Goal: Task Accomplishment & Management: Use online tool/utility

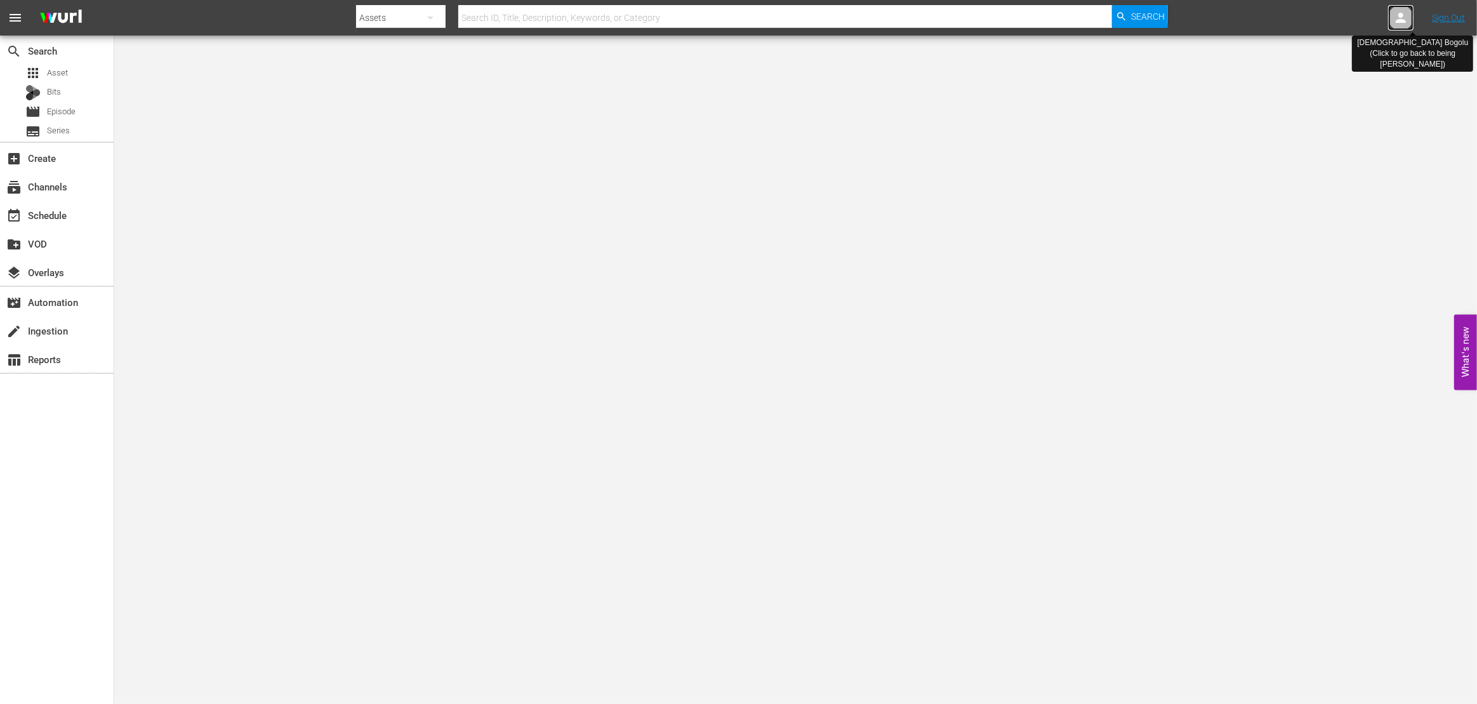
click at [1409, 15] on div at bounding box center [1400, 17] width 25 height 25
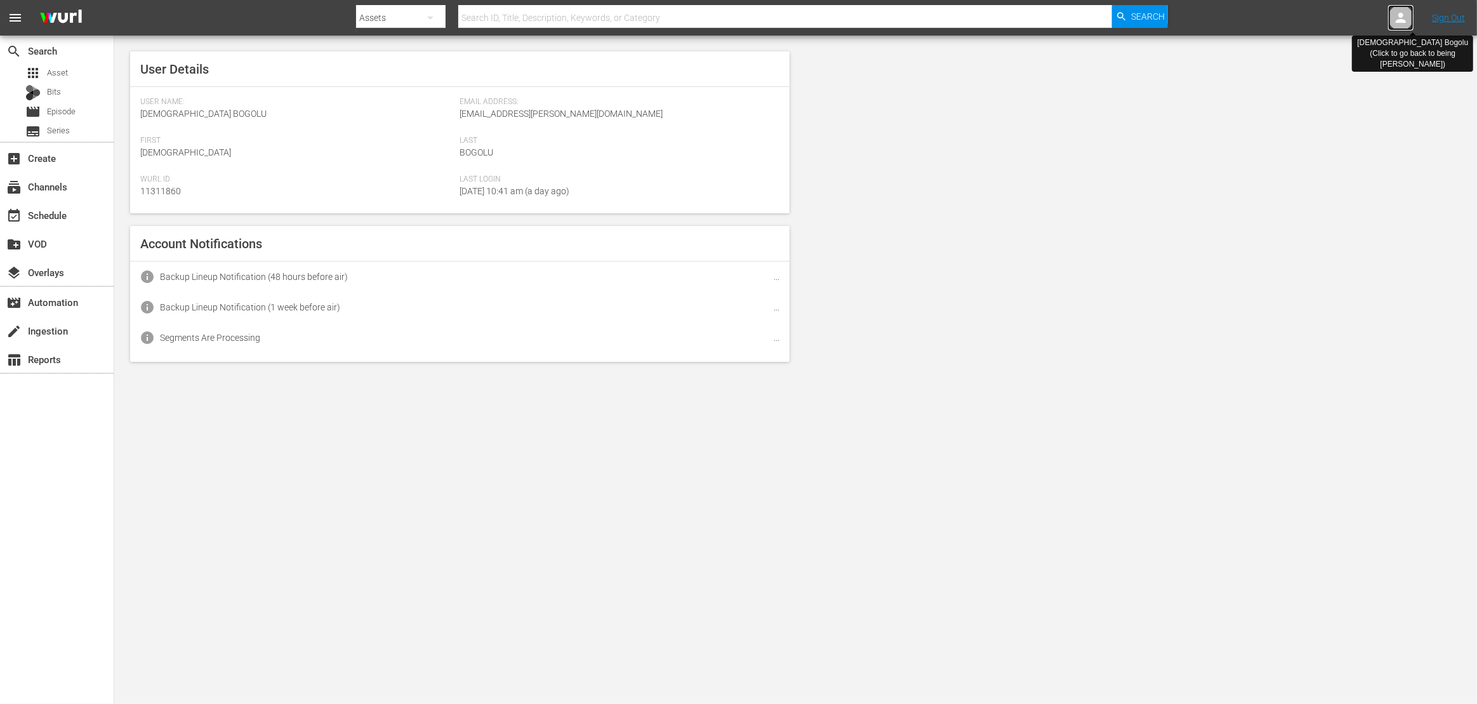
click at [1396, 23] on icon at bounding box center [1400, 17] width 15 height 15
click at [1397, 23] on icon at bounding box center [1400, 17] width 15 height 15
click at [1400, 22] on icon at bounding box center [1401, 18] width 10 height 10
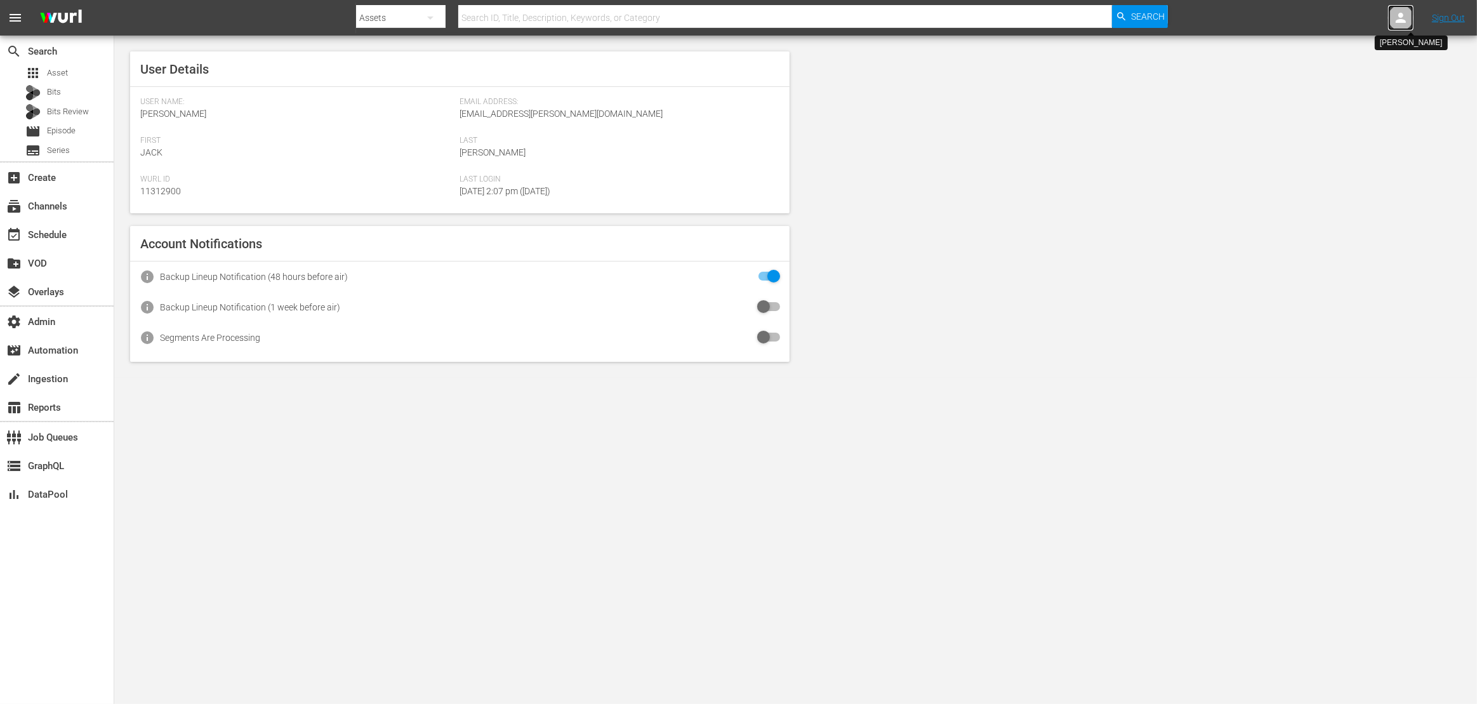
click at [1400, 22] on icon at bounding box center [1401, 18] width 10 height 10
click at [1320, 16] on input "text" at bounding box center [1368, 19] width 162 height 30
type input "helena"
click at [1308, 19] on input "helena" at bounding box center [1368, 19] width 162 height 30
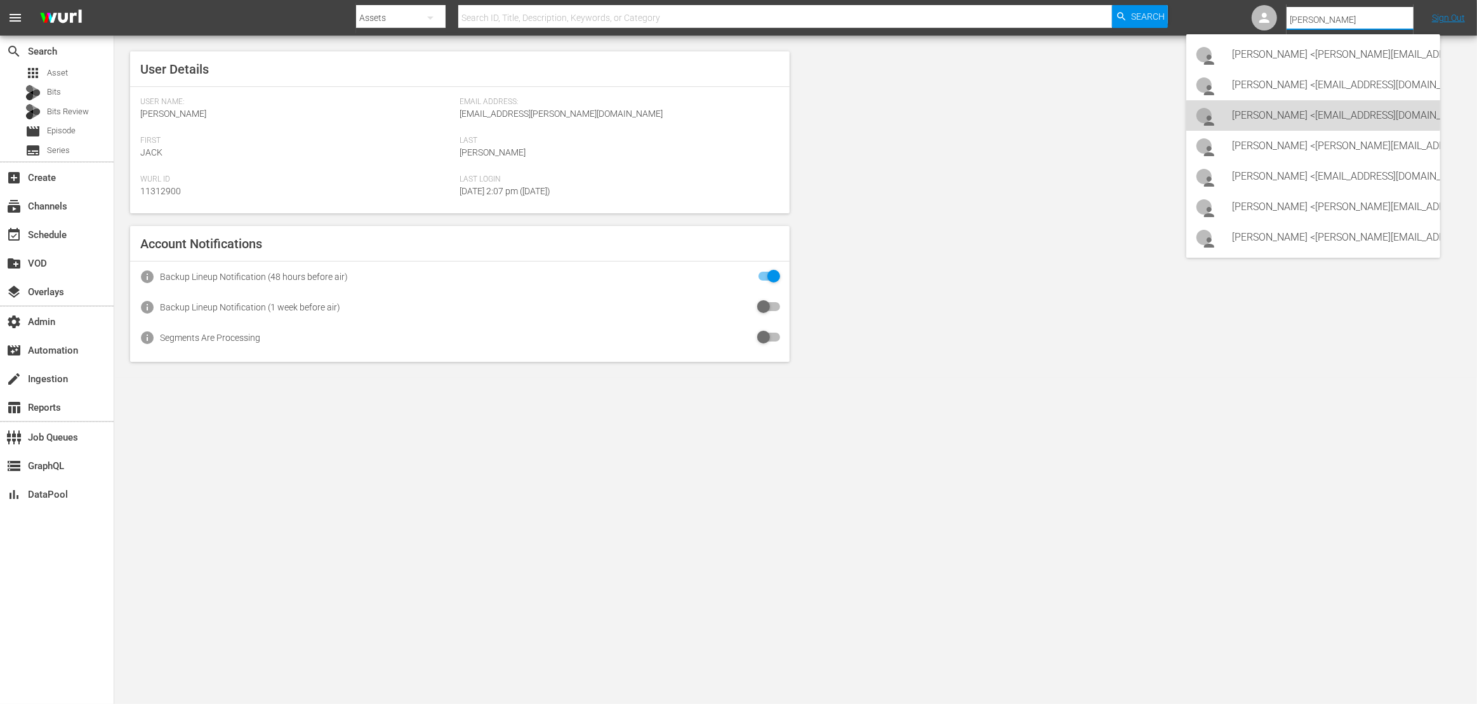
click at [1310, 108] on div "Shane Hunter <shunter@gustotv.com>" at bounding box center [1331, 115] width 198 height 30
type input "Shane Hunter (11314347)"
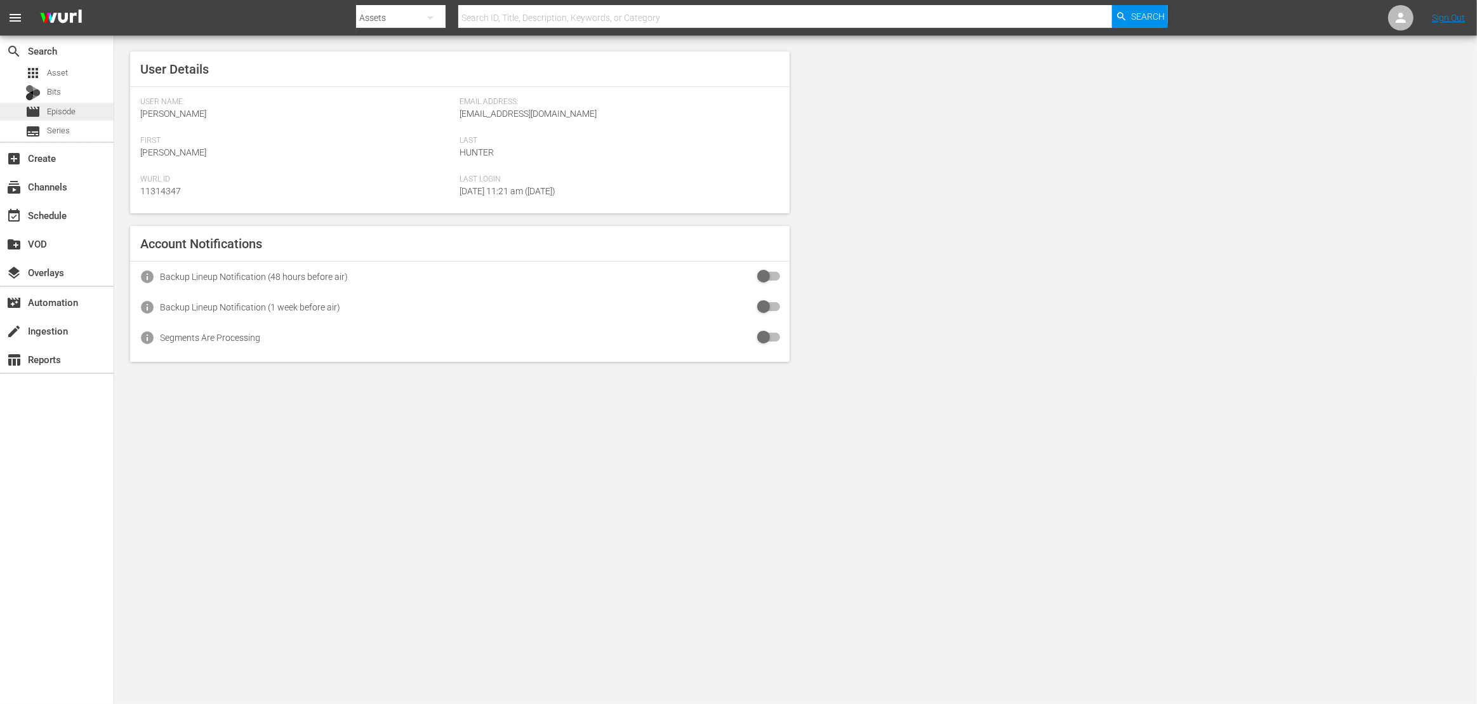
click at [66, 109] on span "Episode" at bounding box center [61, 111] width 29 height 13
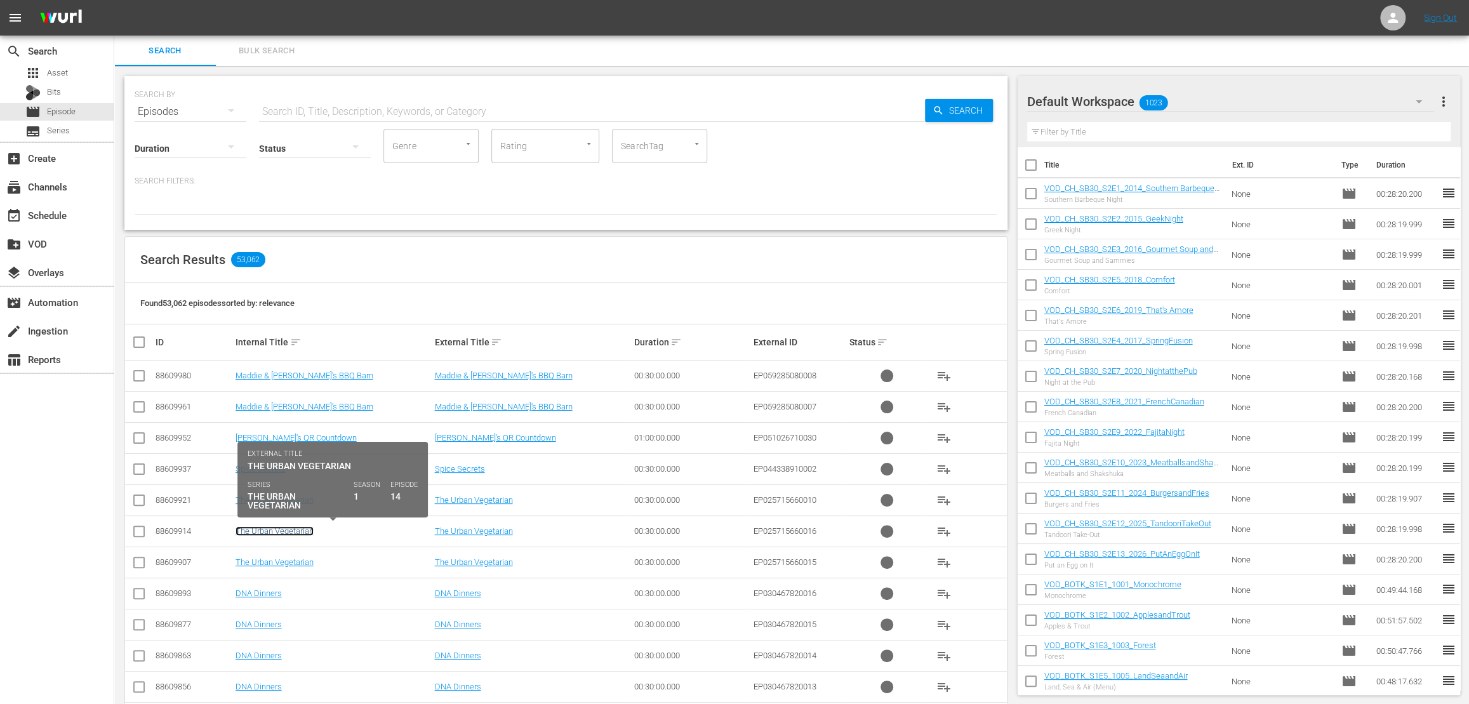
click at [288, 532] on link "The Urban Vegetarian" at bounding box center [274, 531] width 78 height 10
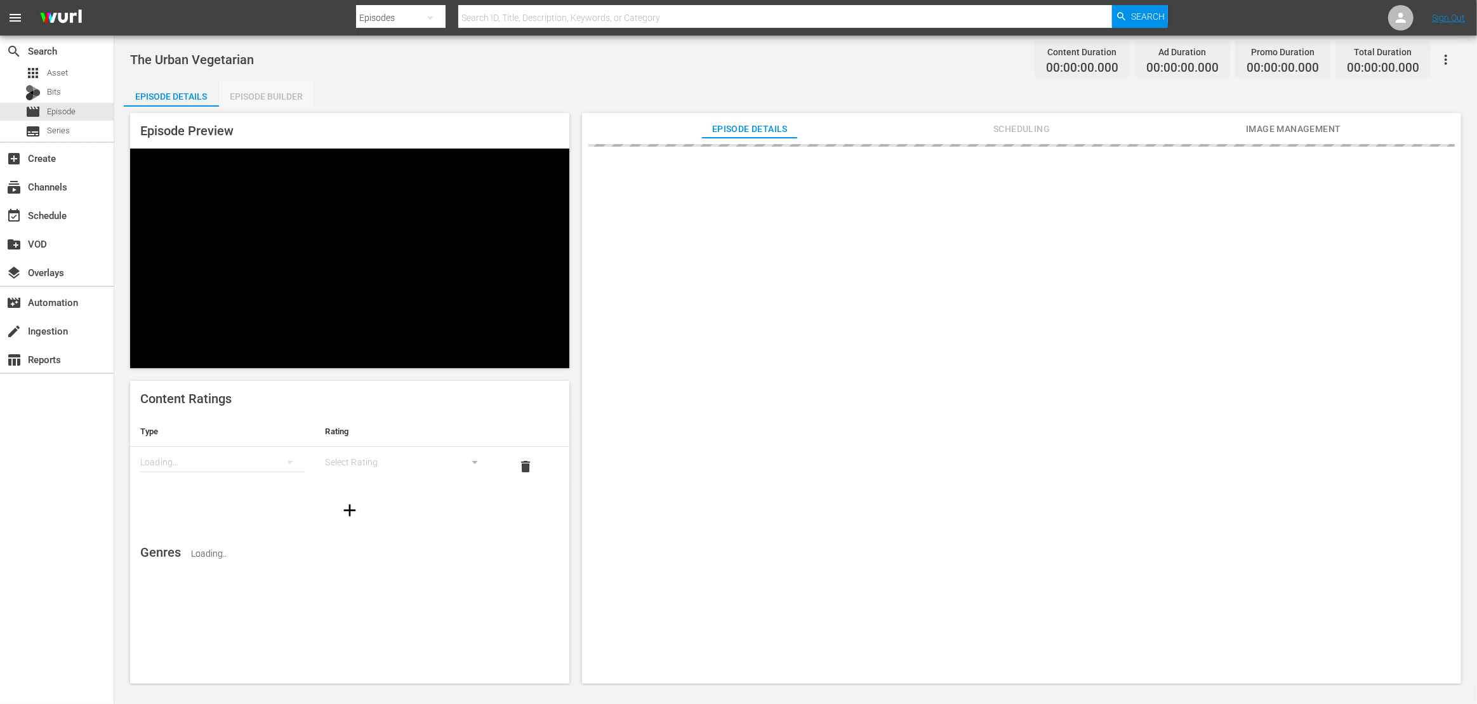
click at [261, 96] on div "Episode Builder" at bounding box center [266, 96] width 95 height 30
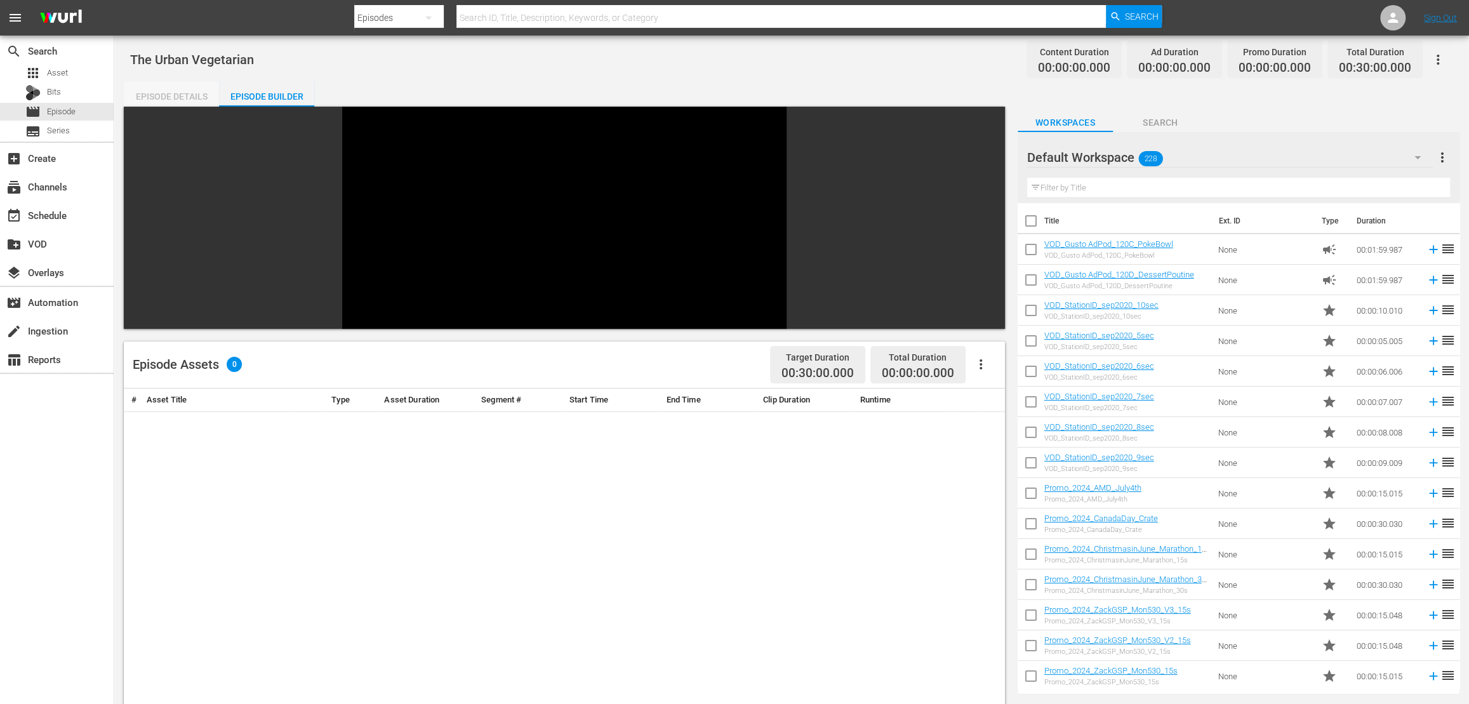
click at [184, 95] on div "Episode Details" at bounding box center [171, 96] width 95 height 30
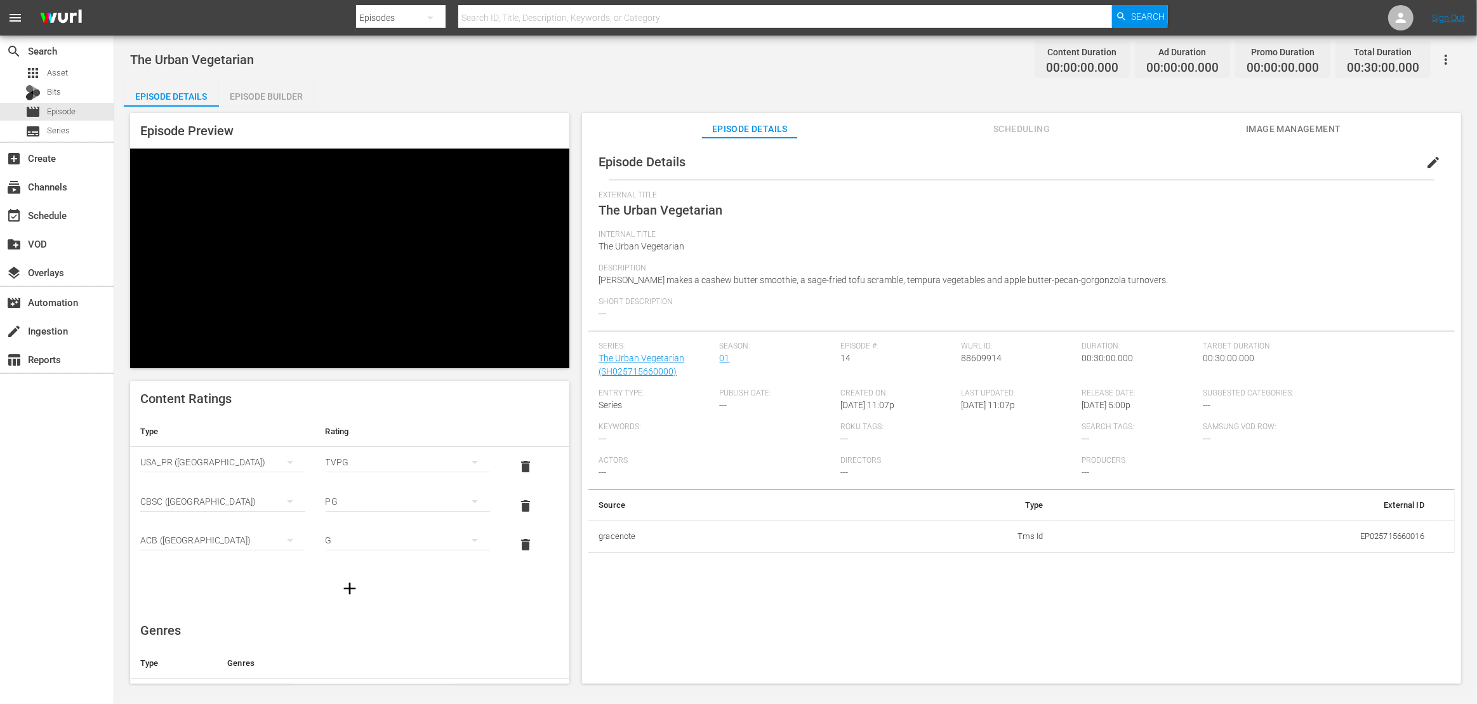
click at [291, 94] on div "Episode Builder" at bounding box center [266, 96] width 95 height 30
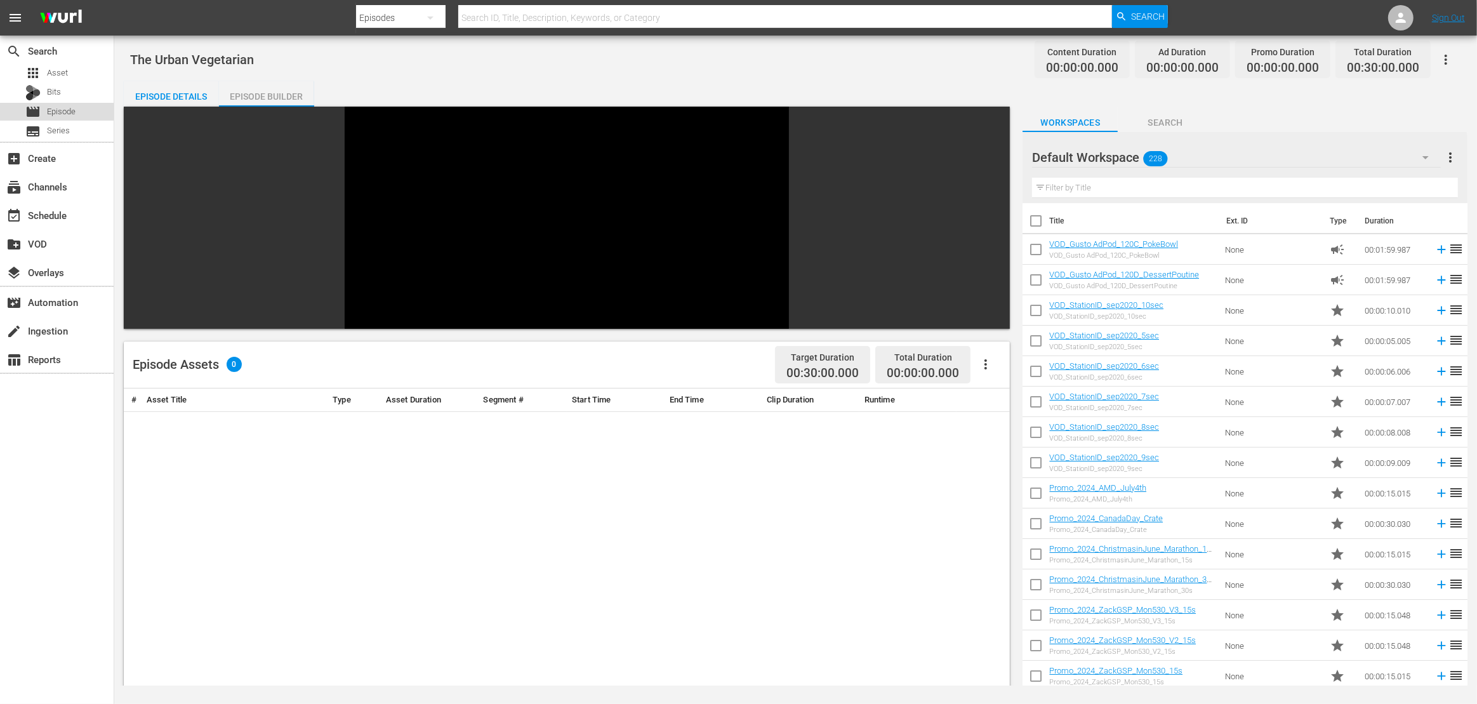
click at [71, 112] on span "Episode" at bounding box center [61, 111] width 29 height 13
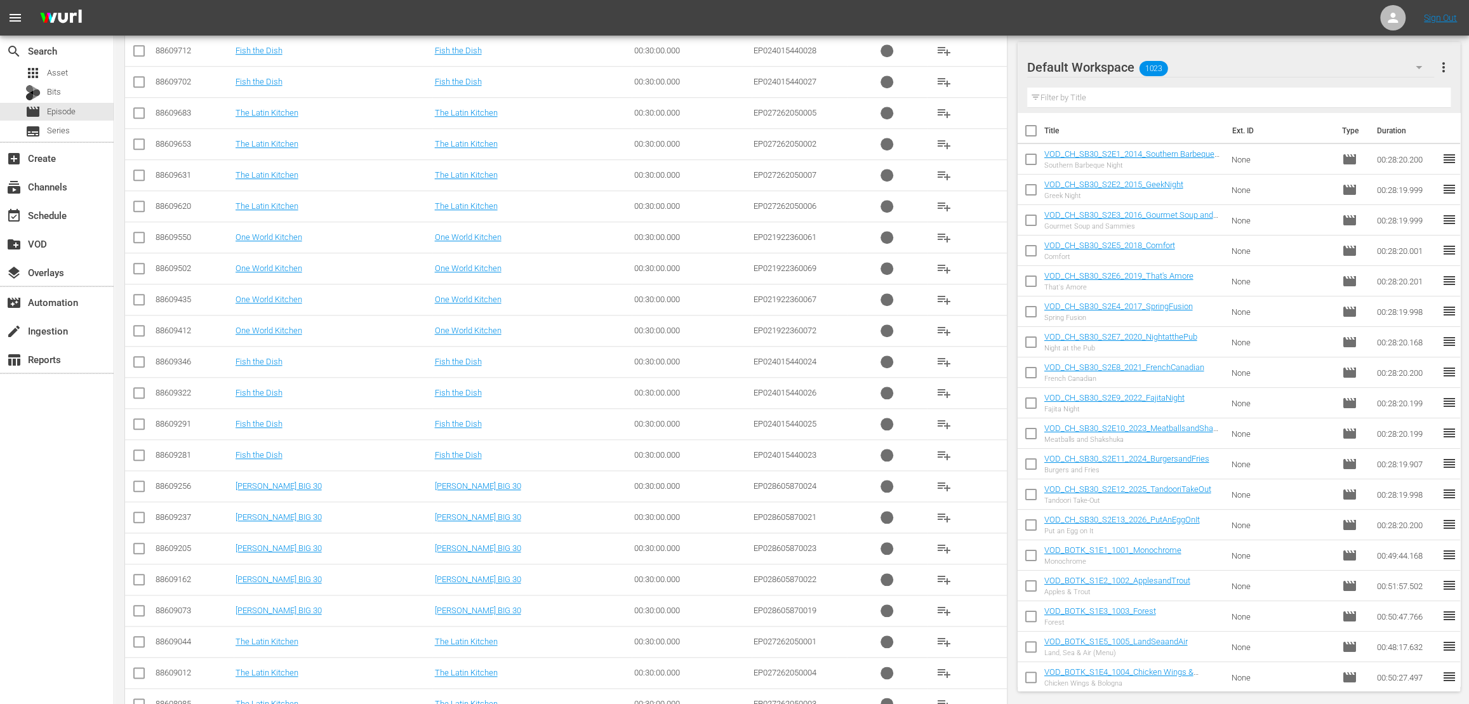
scroll to position [951, 0]
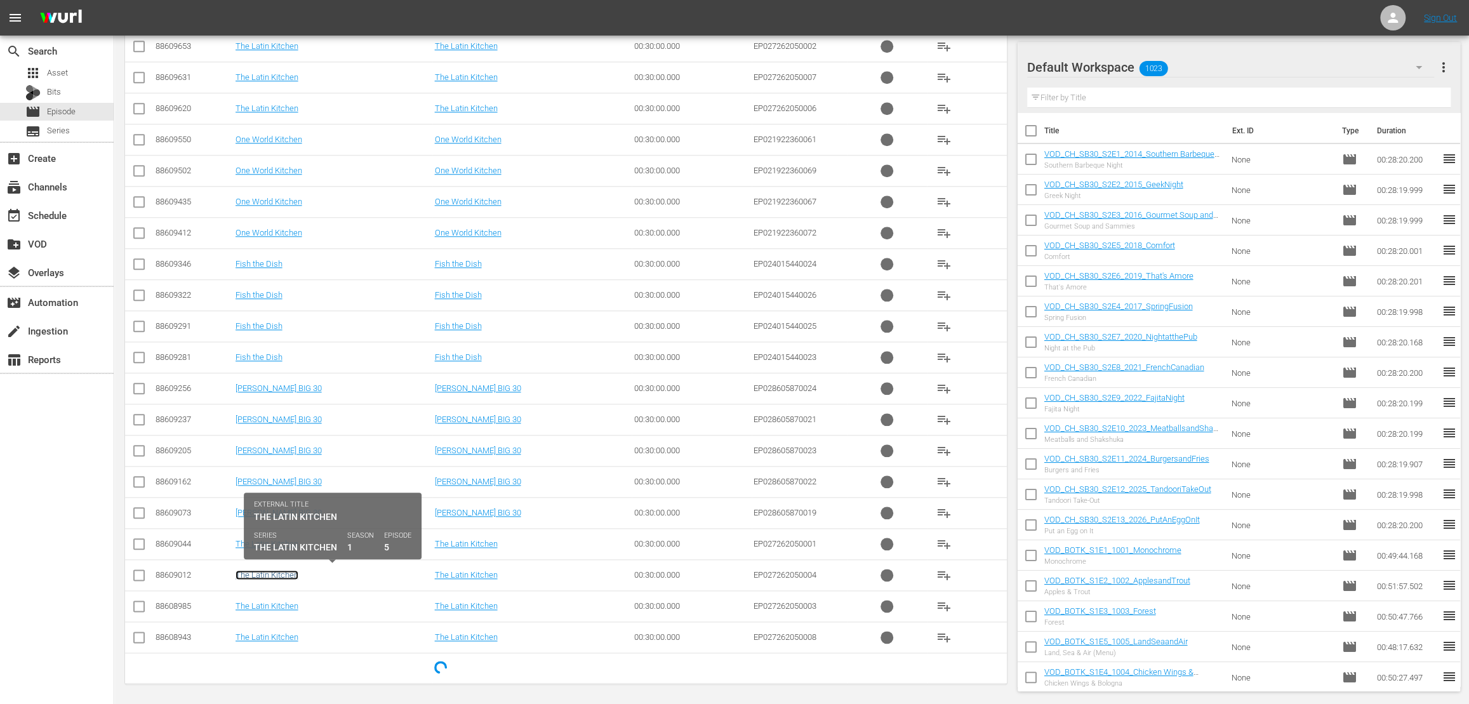
click at [279, 574] on link "The Latin Kitchen" at bounding box center [266, 575] width 63 height 10
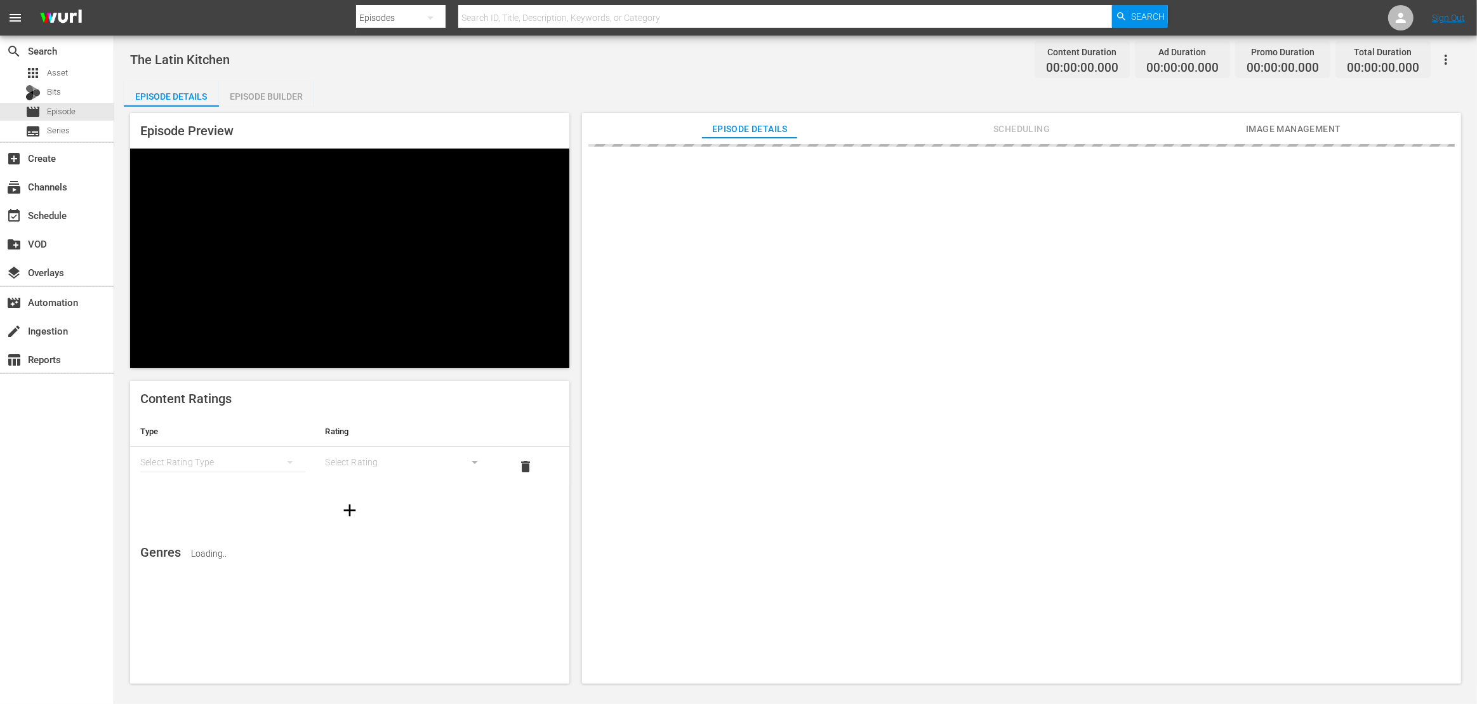
click at [287, 99] on div "Episode Builder" at bounding box center [266, 96] width 95 height 30
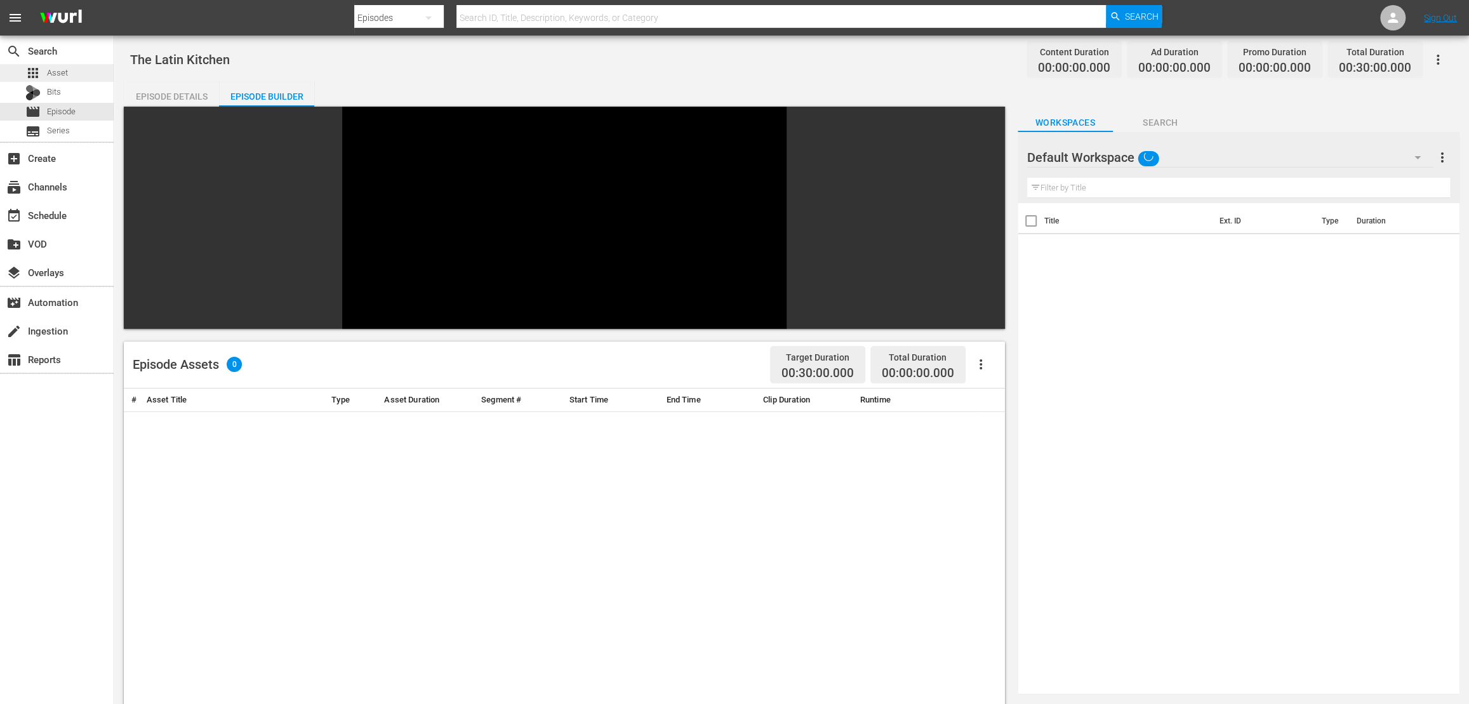
click at [69, 72] on div "apps Asset" at bounding box center [57, 73] width 114 height 18
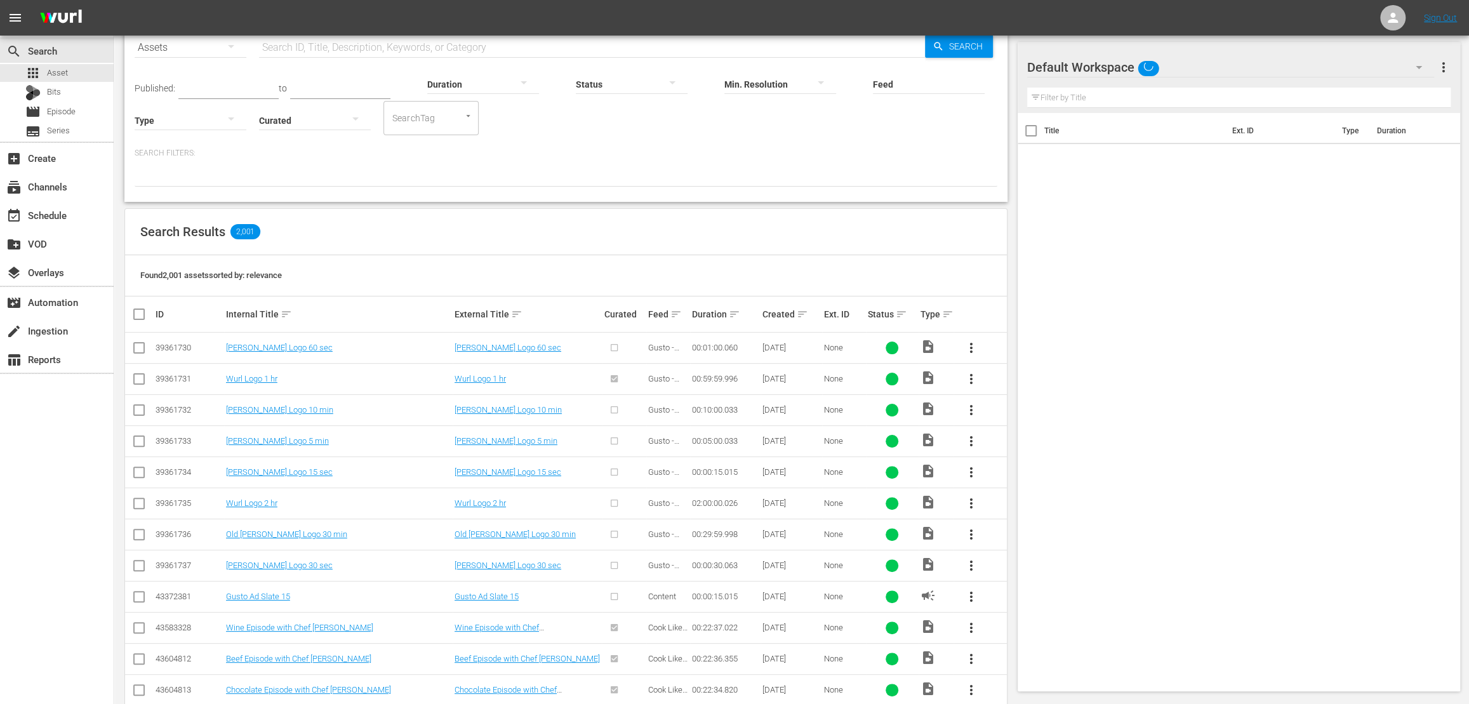
scroll to position [367, 0]
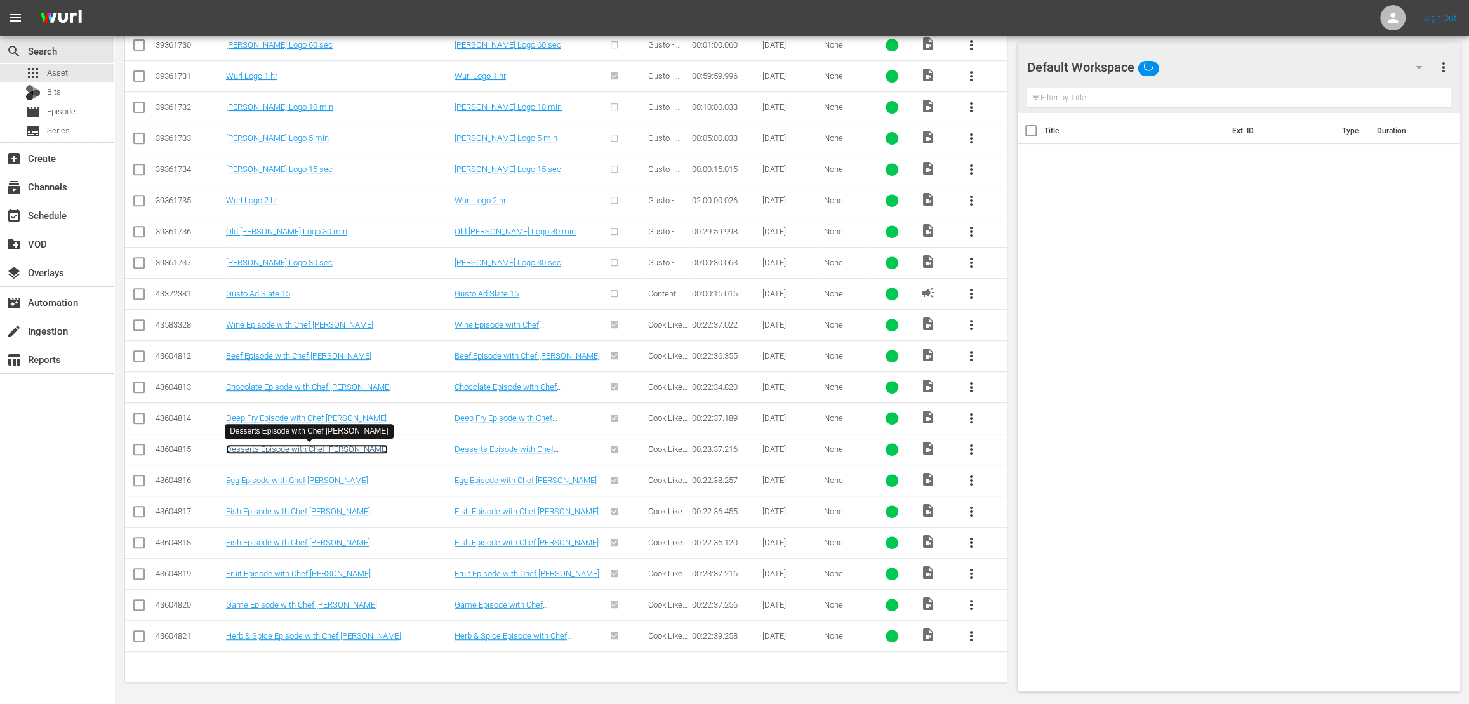
click at [338, 451] on link "Desserts Episode with Chef Michael Bonacini" at bounding box center [307, 449] width 162 height 10
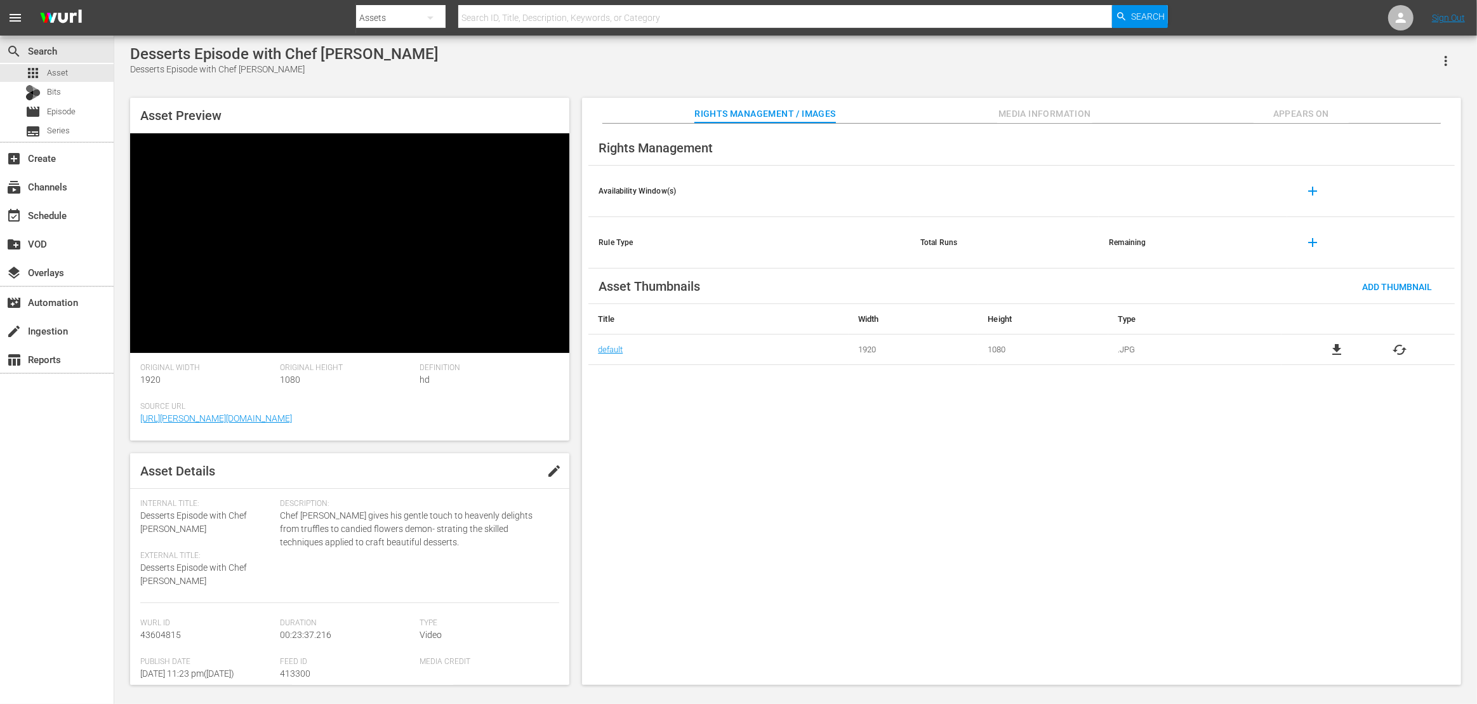
click at [1050, 109] on span "Media Information" at bounding box center [1044, 114] width 95 height 16
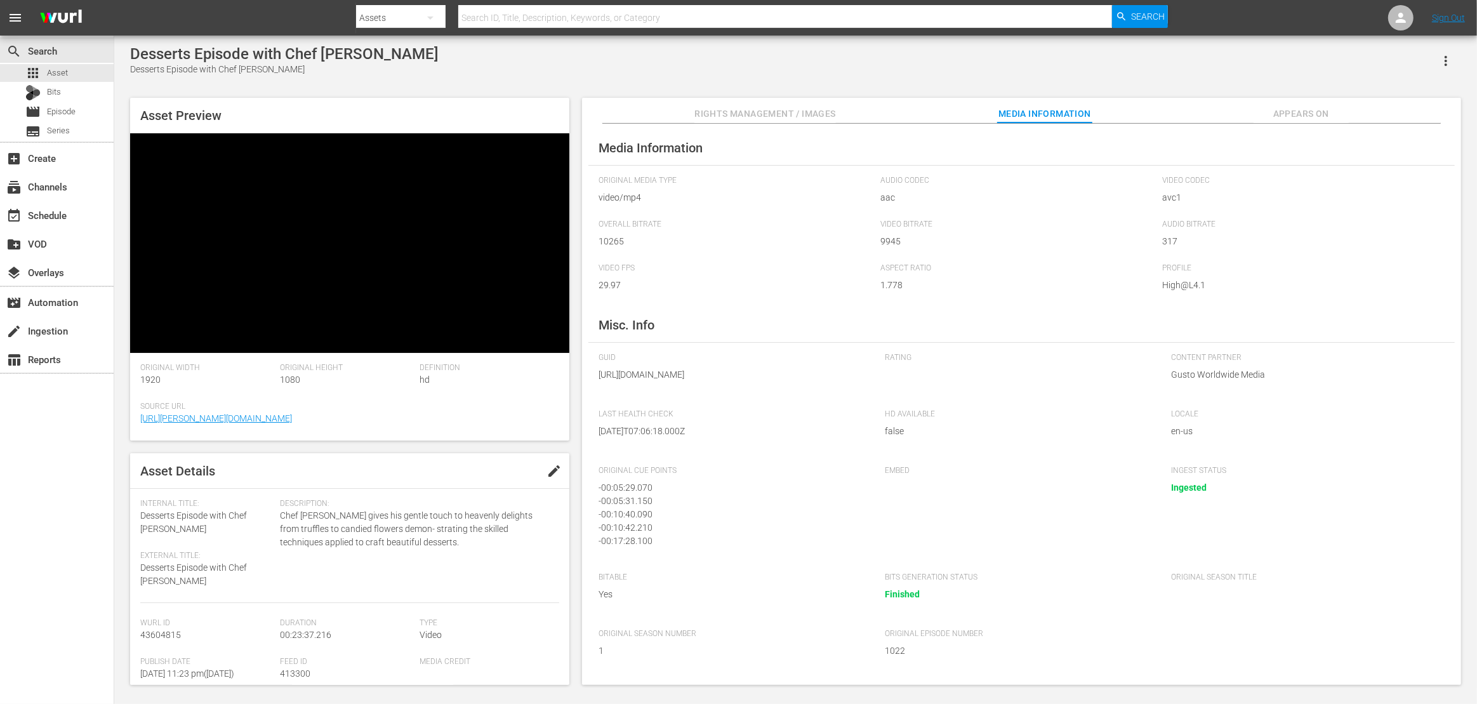
click at [1296, 109] on span "Appears On" at bounding box center [1301, 114] width 95 height 16
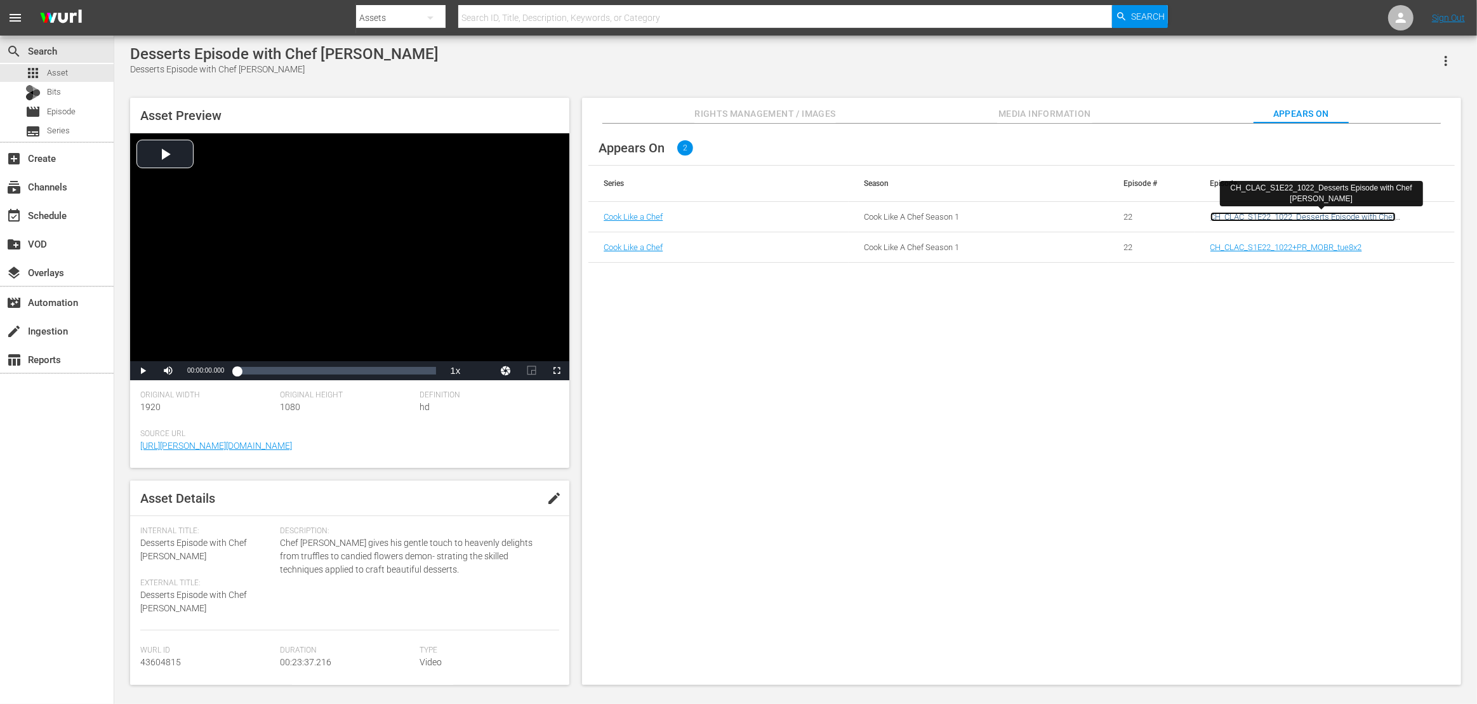
click at [1249, 218] on link "CH_CLAC_S1E22_1022_Desserts Episode with Chef Michael Bonacini" at bounding box center [1302, 221] width 185 height 19
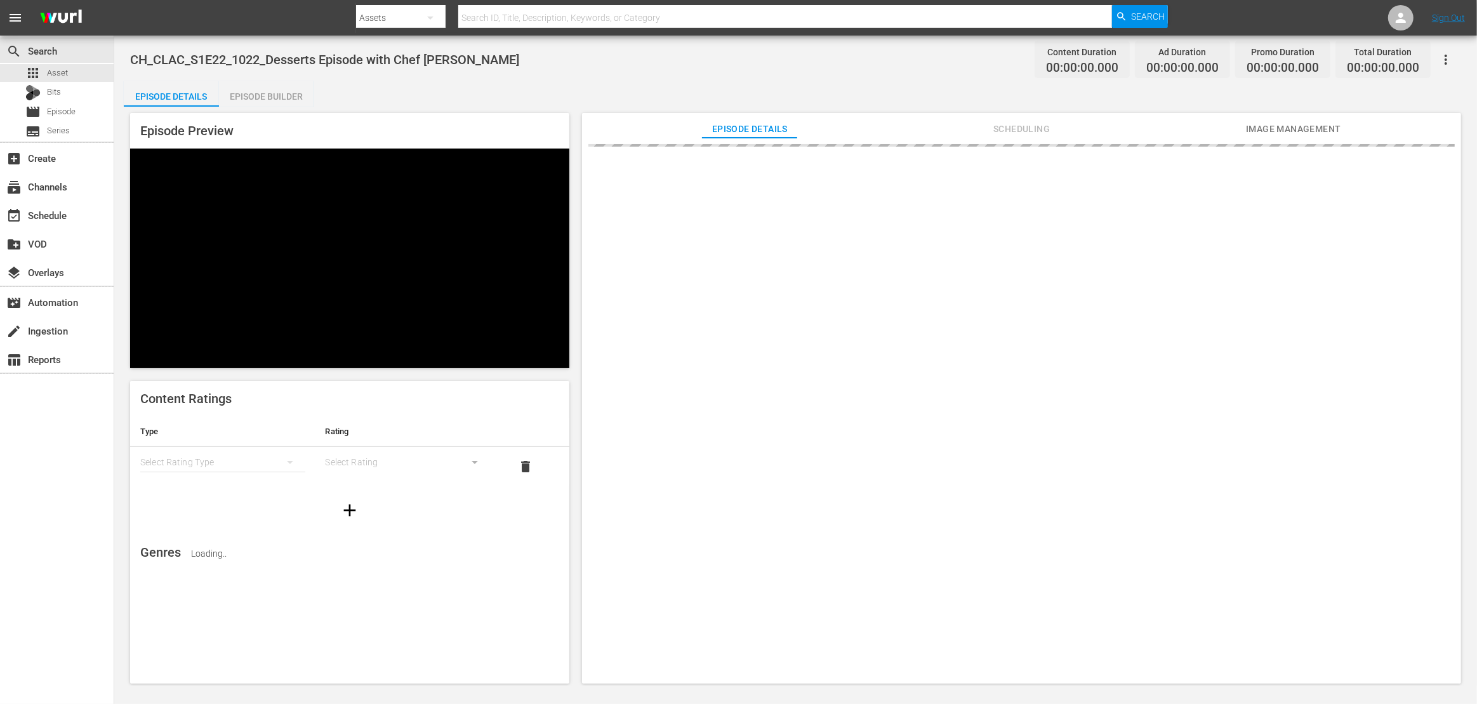
click at [268, 91] on div "Episode Builder" at bounding box center [266, 96] width 95 height 30
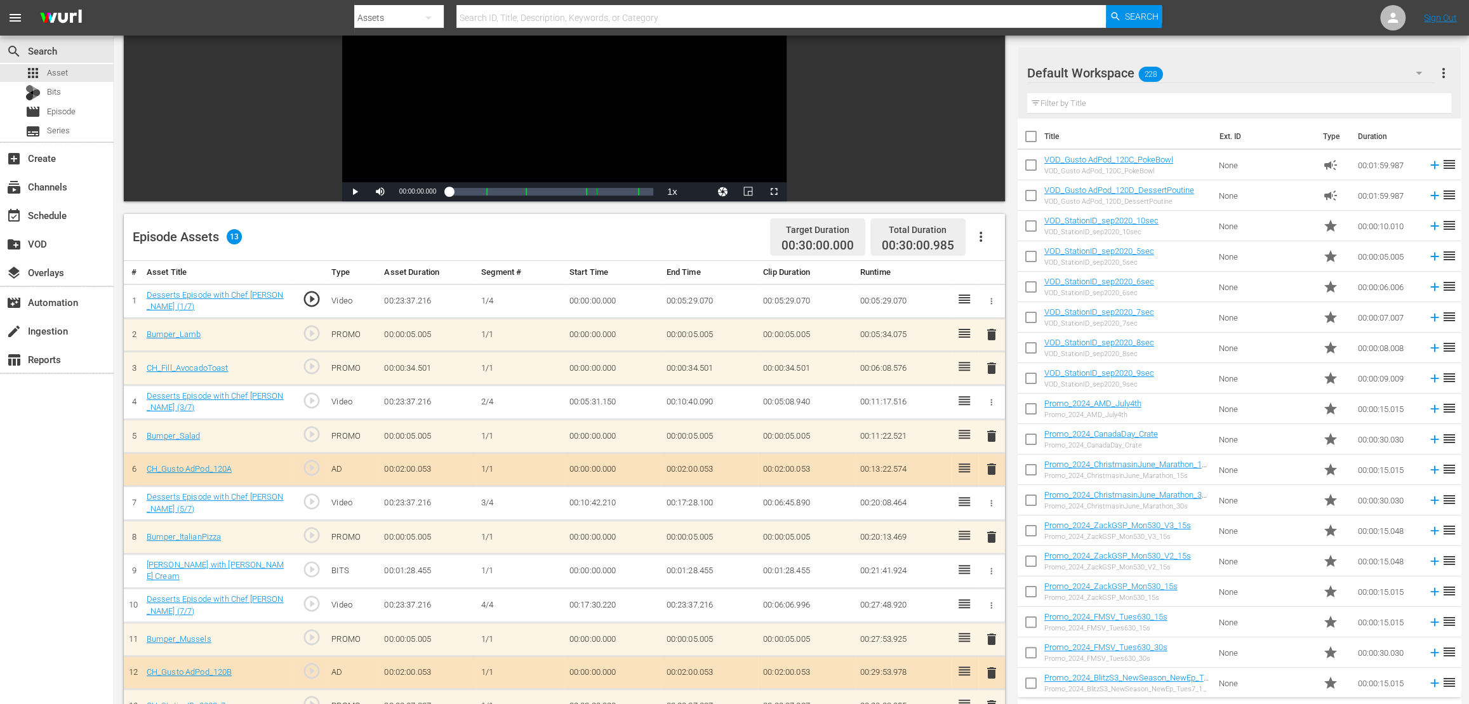
scroll to position [152, 0]
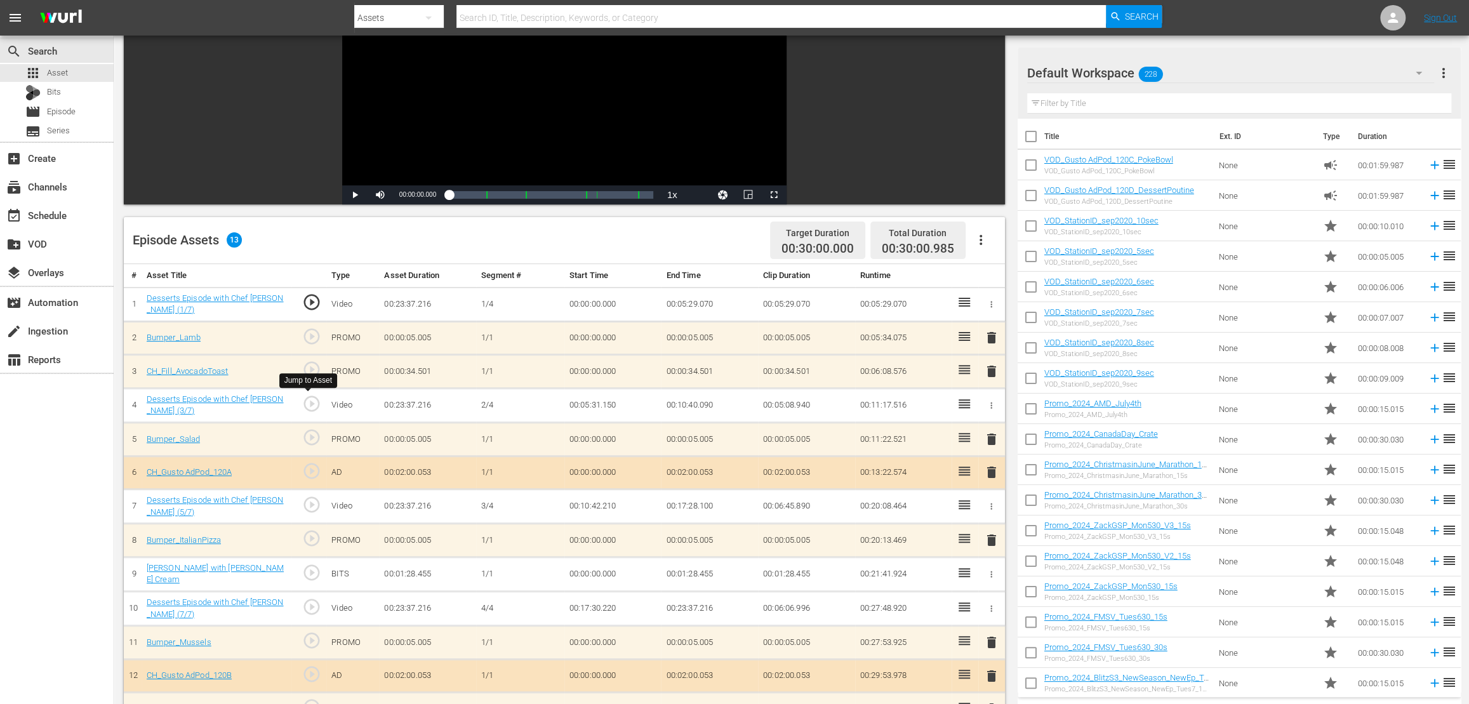
click at [310, 402] on span "play_circle_outline" at bounding box center [311, 403] width 19 height 19
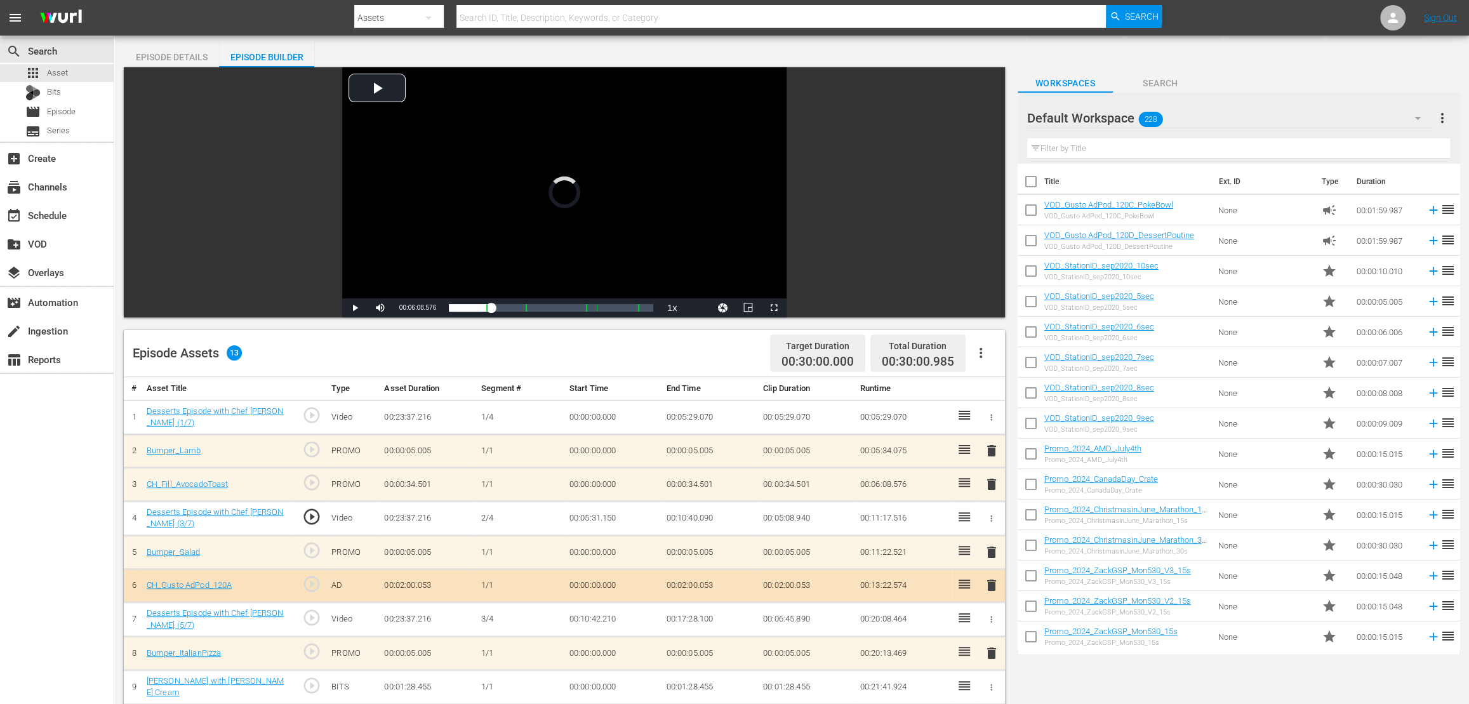
scroll to position [0, 0]
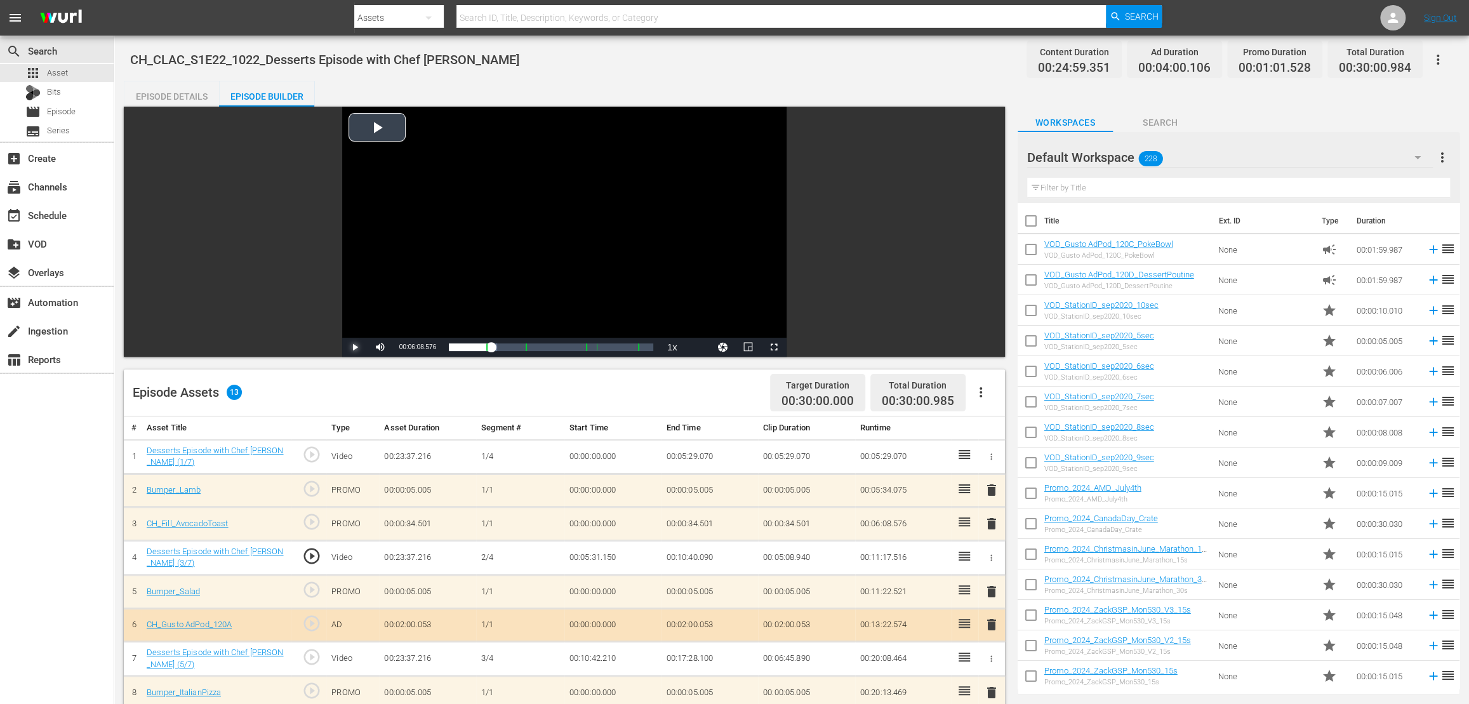
click at [355, 347] on span "Video Player" at bounding box center [355, 347] width 0 height 0
